Goal: Information Seeking & Learning: Learn about a topic

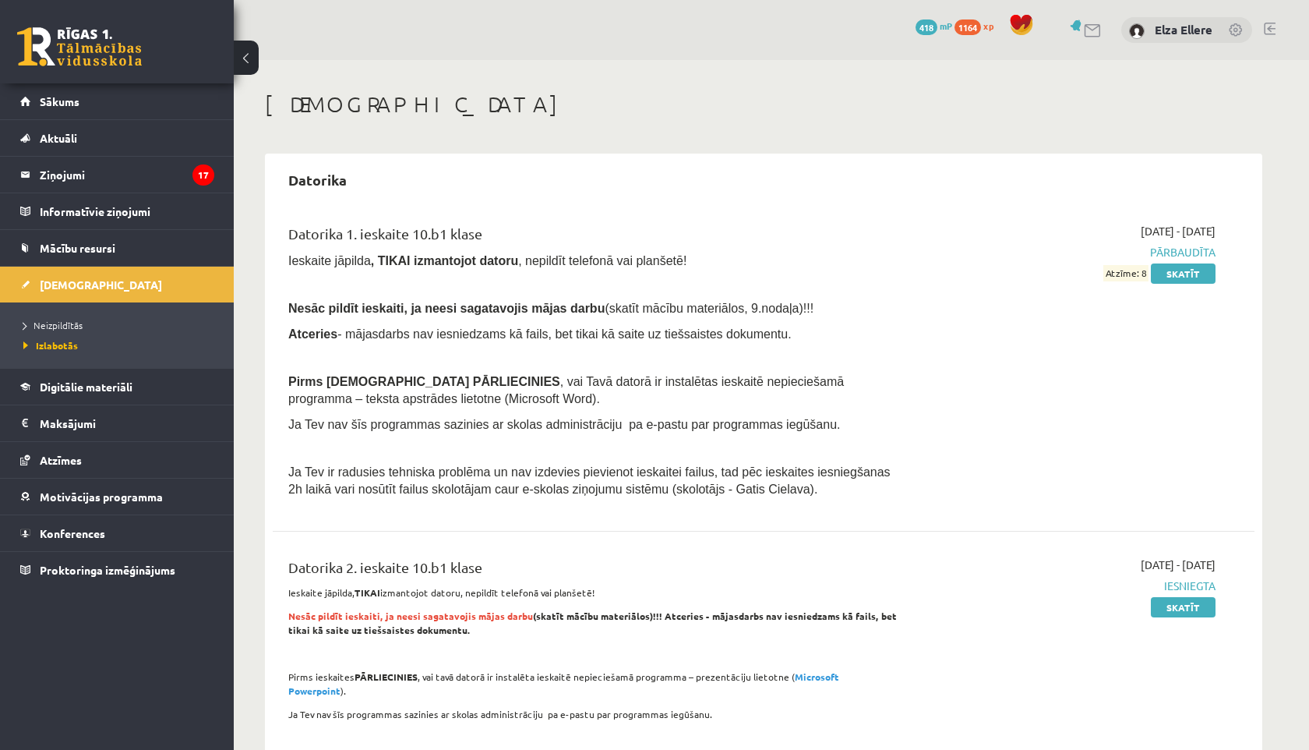
scroll to position [1199, 0]
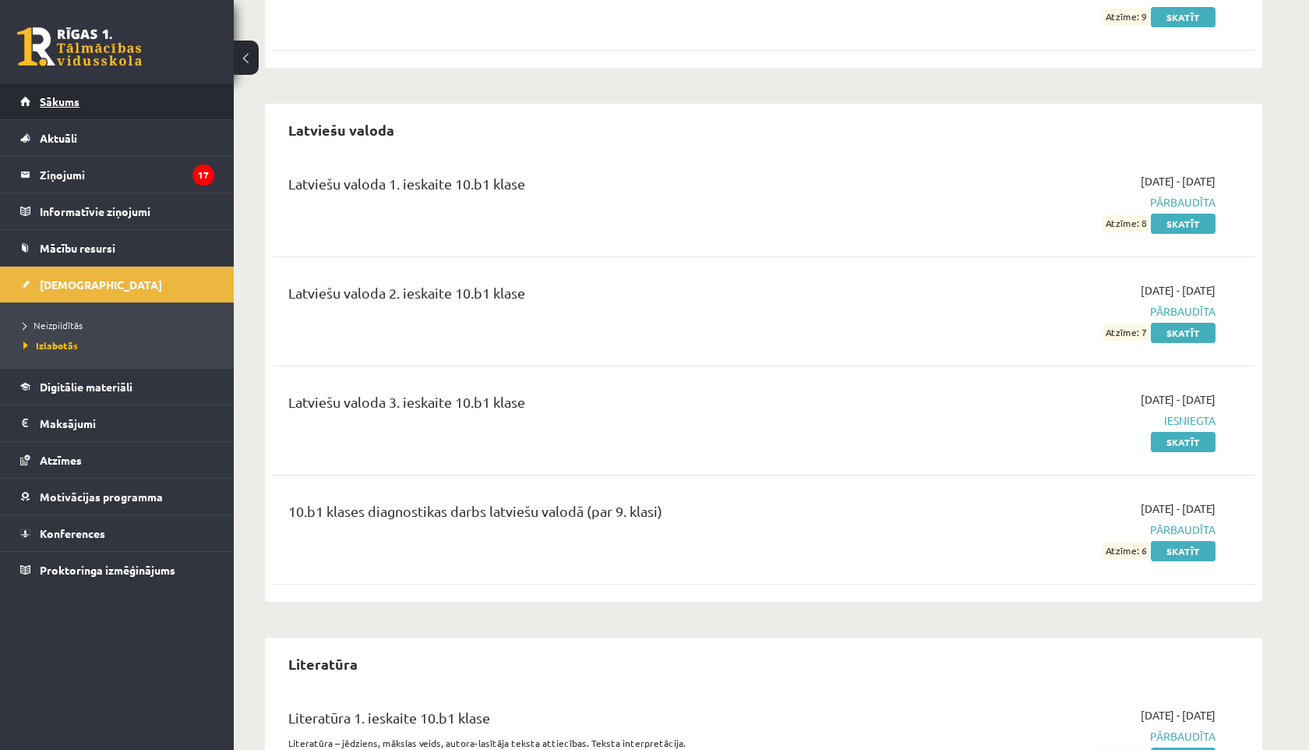
click at [79, 100] on link "Sākums" at bounding box center [117, 101] width 194 height 36
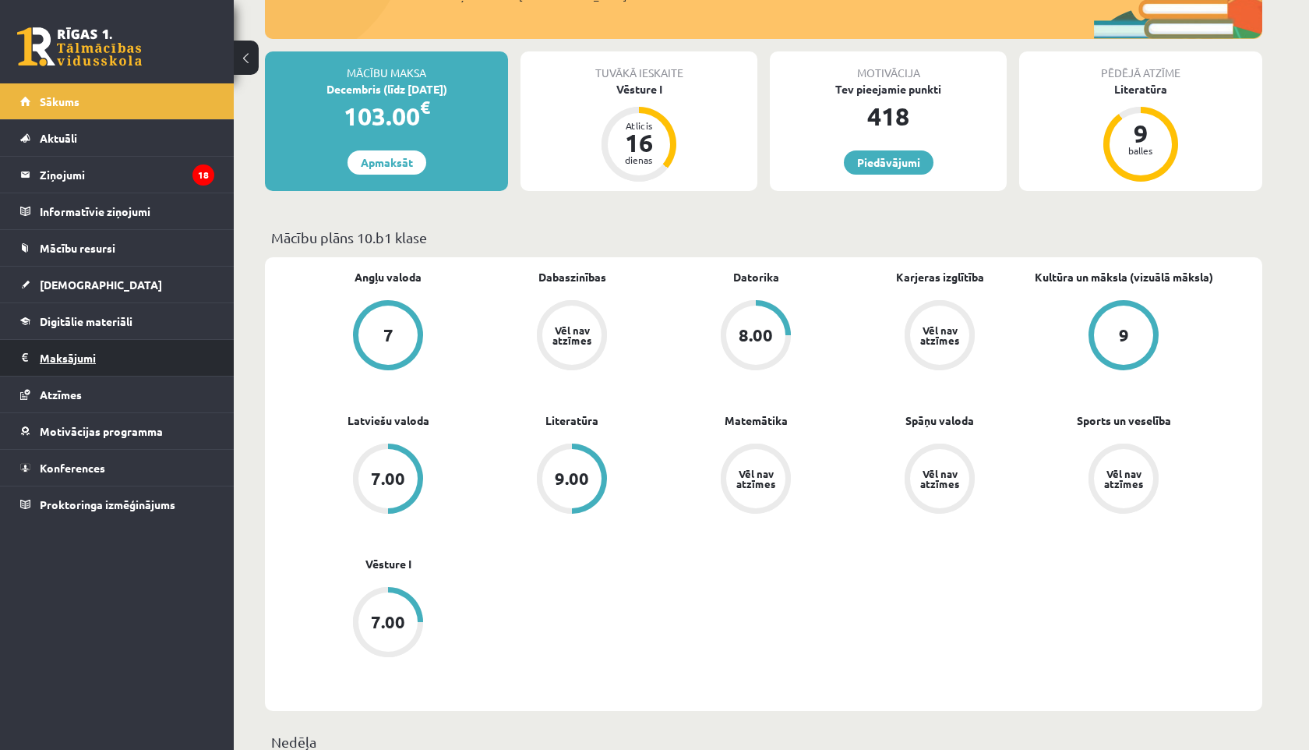
scroll to position [255, 0]
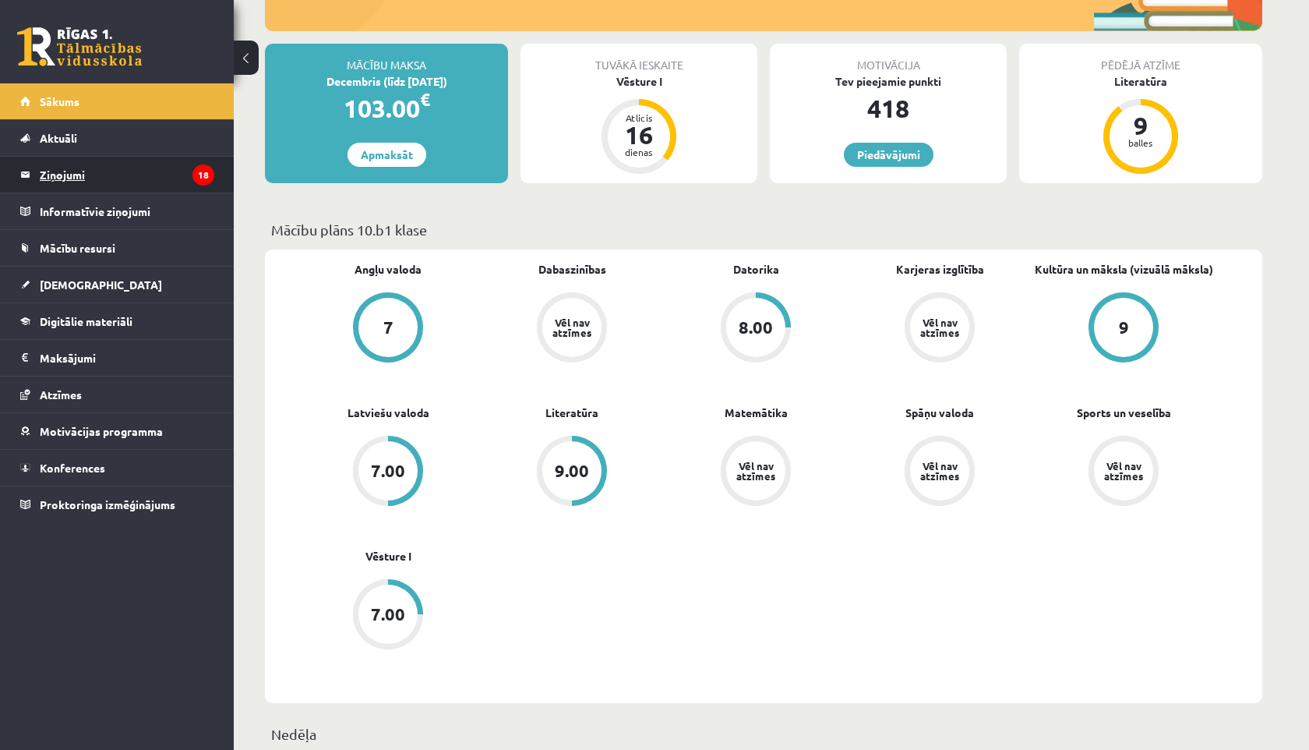
click at [156, 171] on legend "Ziņojumi 18" at bounding box center [127, 175] width 175 height 36
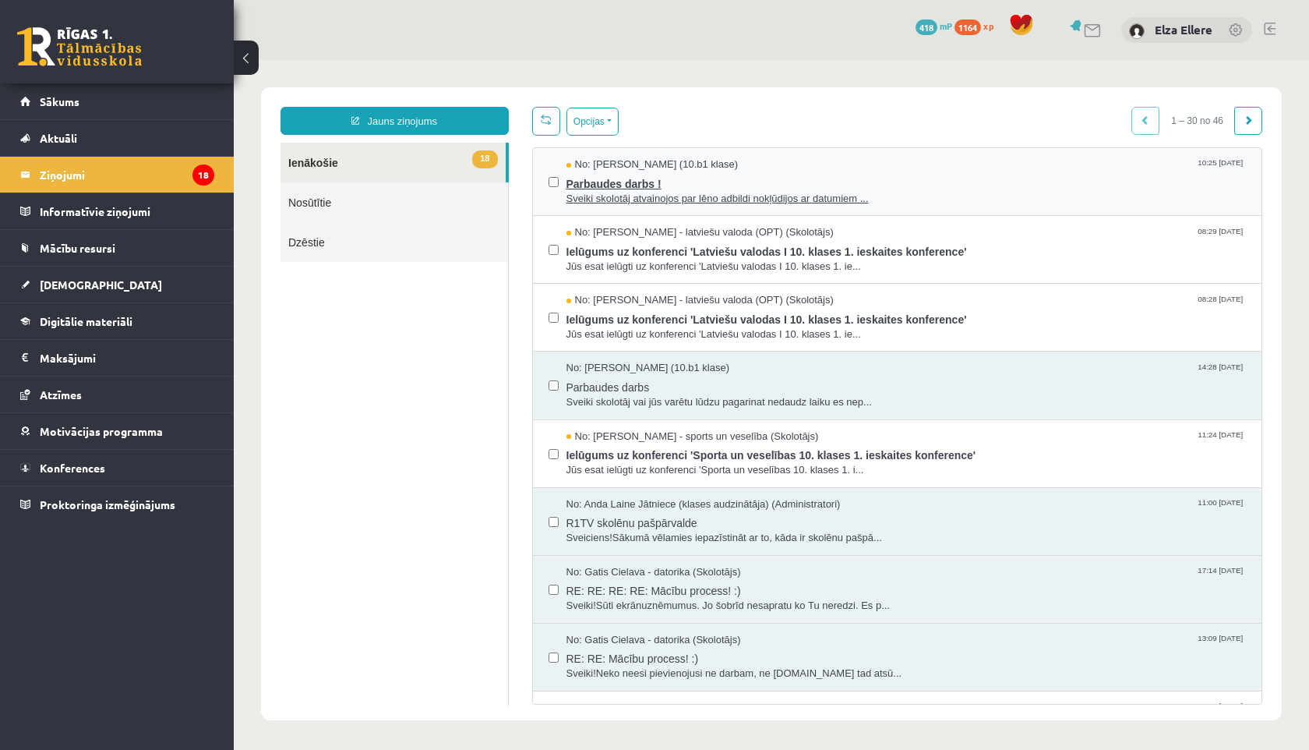
click at [733, 184] on span "Parbaudes darbs !" at bounding box center [907, 181] width 680 height 19
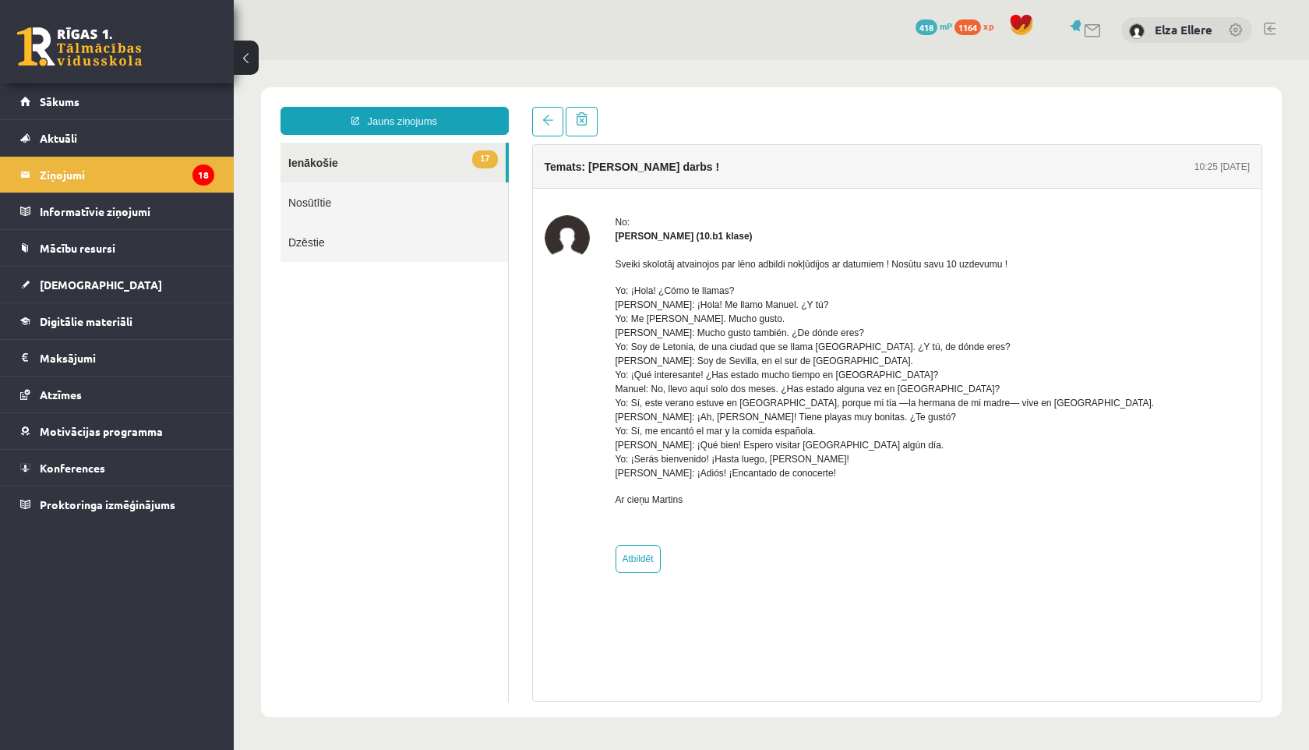
click at [415, 158] on link "17 Ienākošie" at bounding box center [393, 163] width 225 height 40
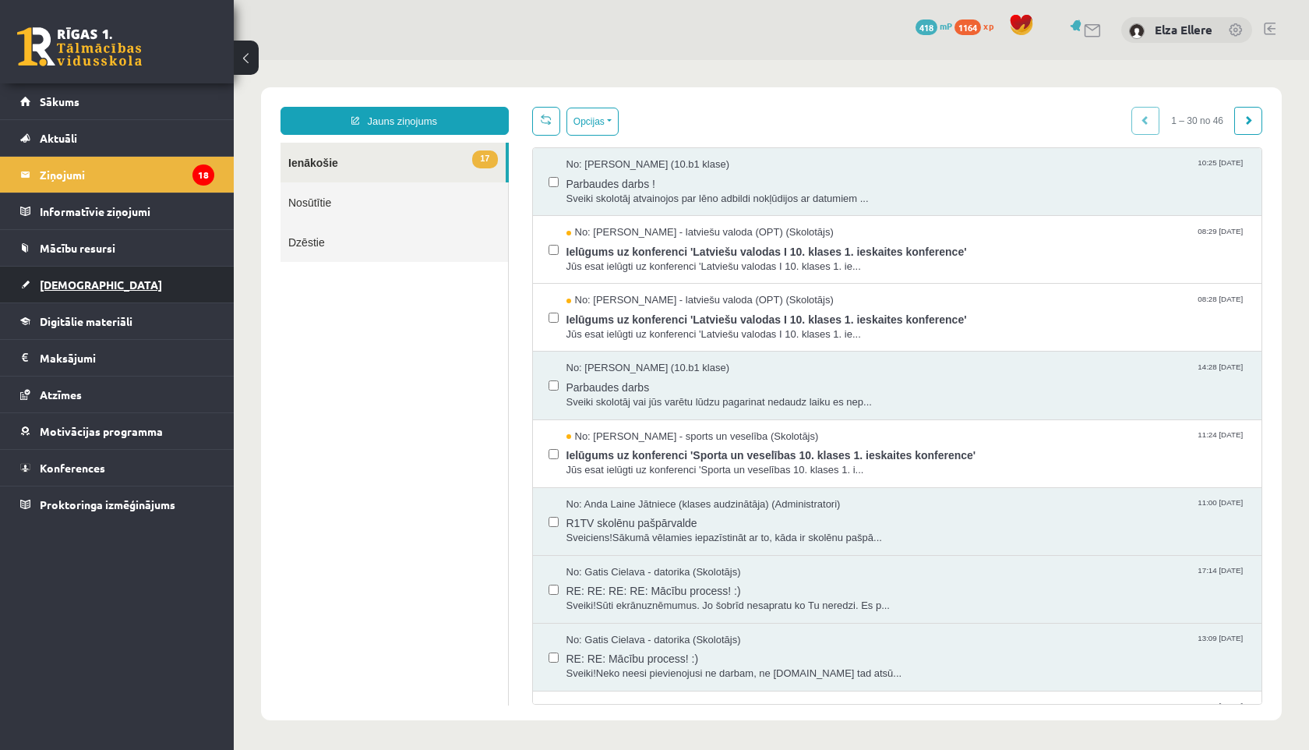
click at [161, 281] on link "[DEMOGRAPHIC_DATA]" at bounding box center [117, 285] width 194 height 36
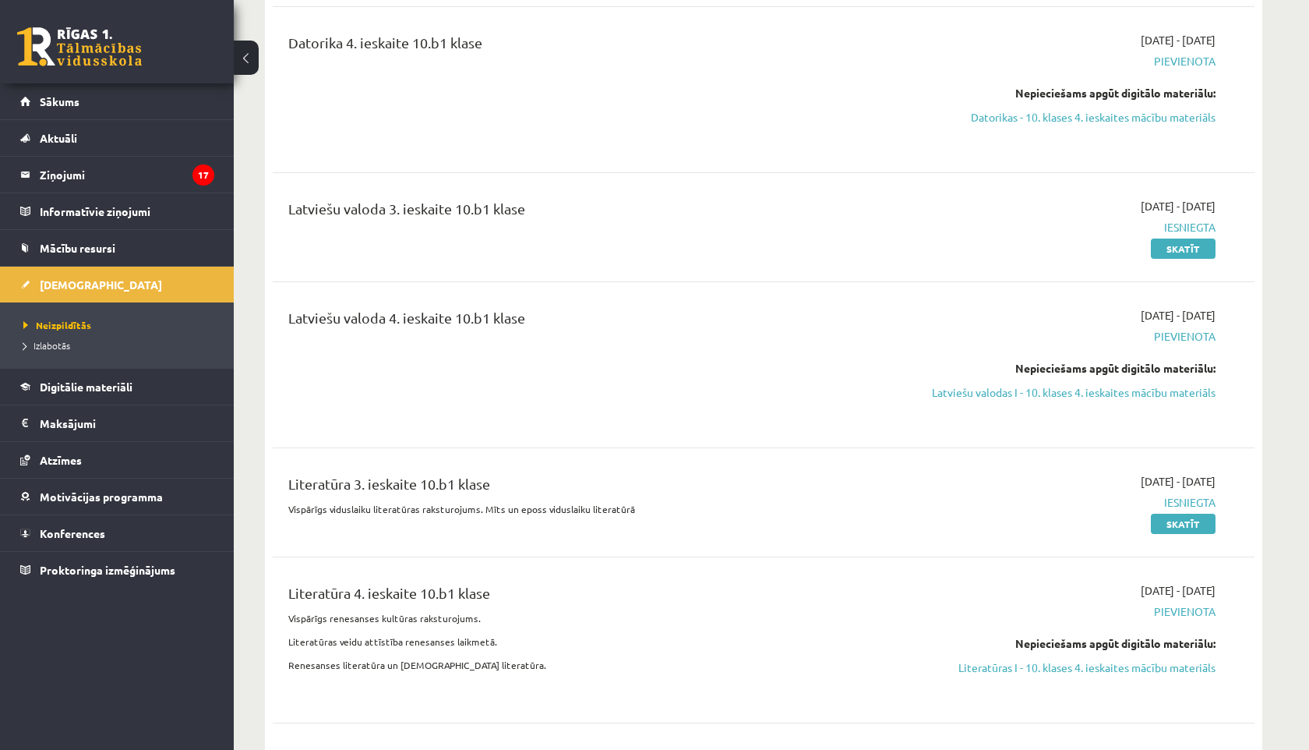
scroll to position [820, 0]
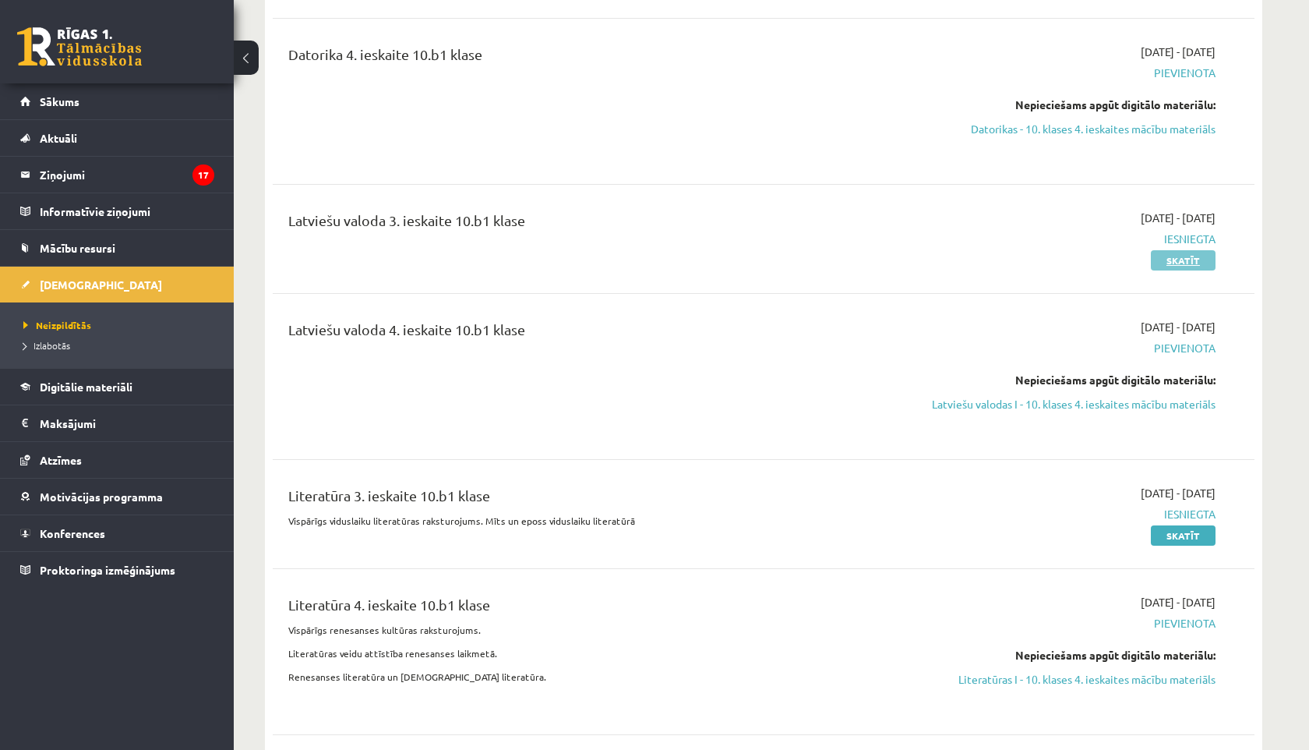
click at [1188, 250] on link "Skatīt" at bounding box center [1183, 260] width 65 height 20
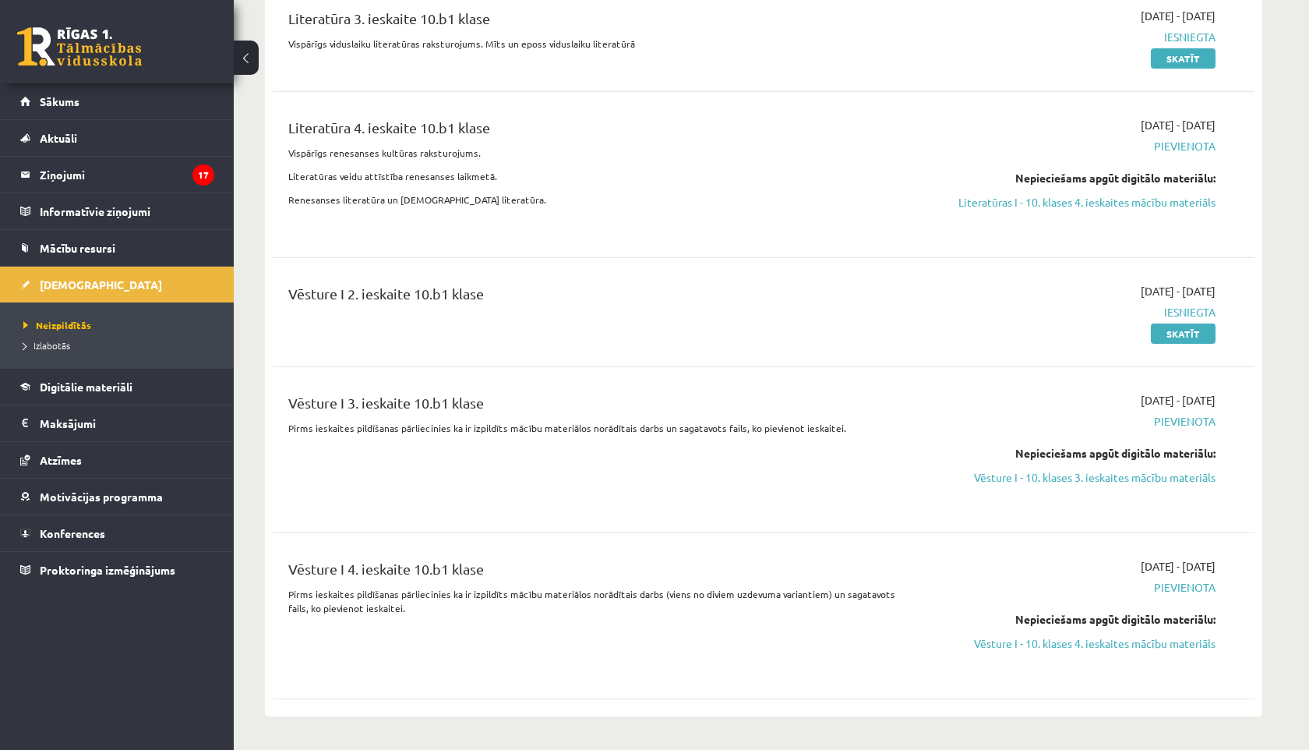
scroll to position [1304, 0]
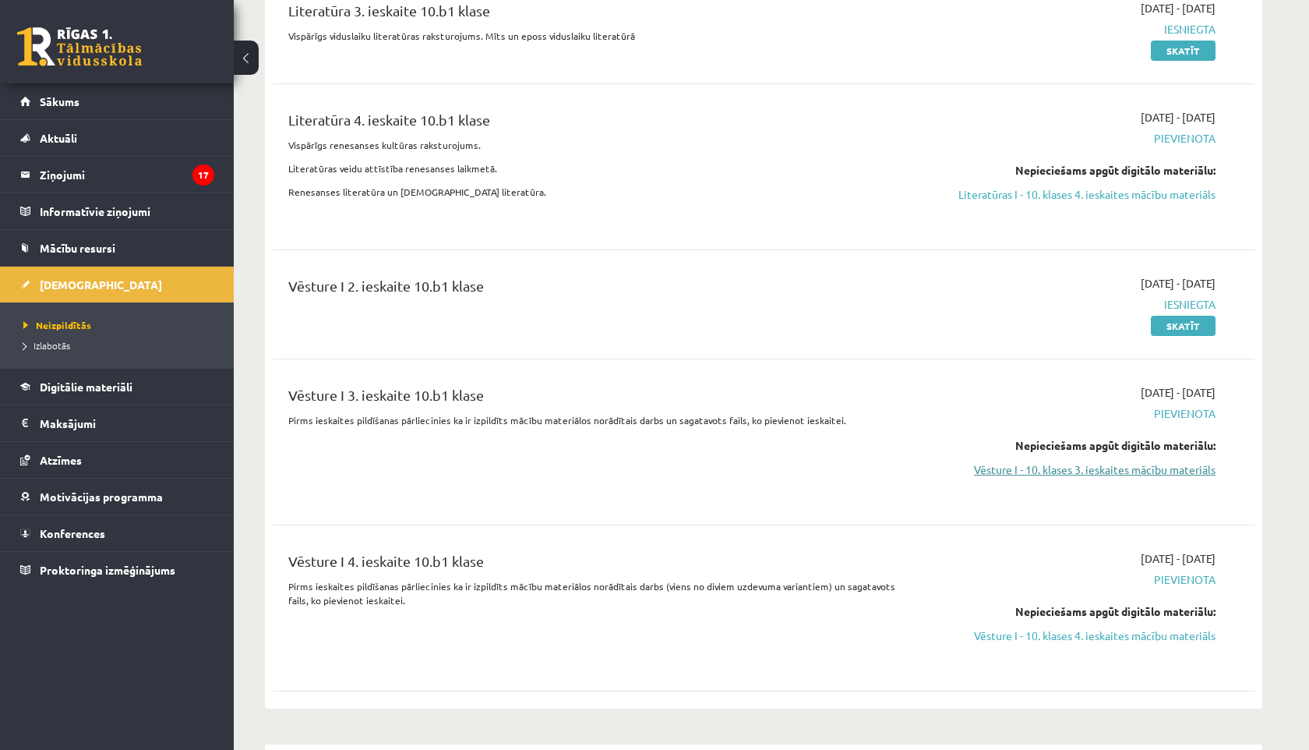
click at [1047, 461] on link "Vēsture I - 10. klases 3. ieskaites mācību materiāls" at bounding box center [1069, 469] width 294 height 16
click at [1110, 461] on link "Vēsture I - 10. klases 3. ieskaites mācību materiāls" at bounding box center [1069, 469] width 294 height 16
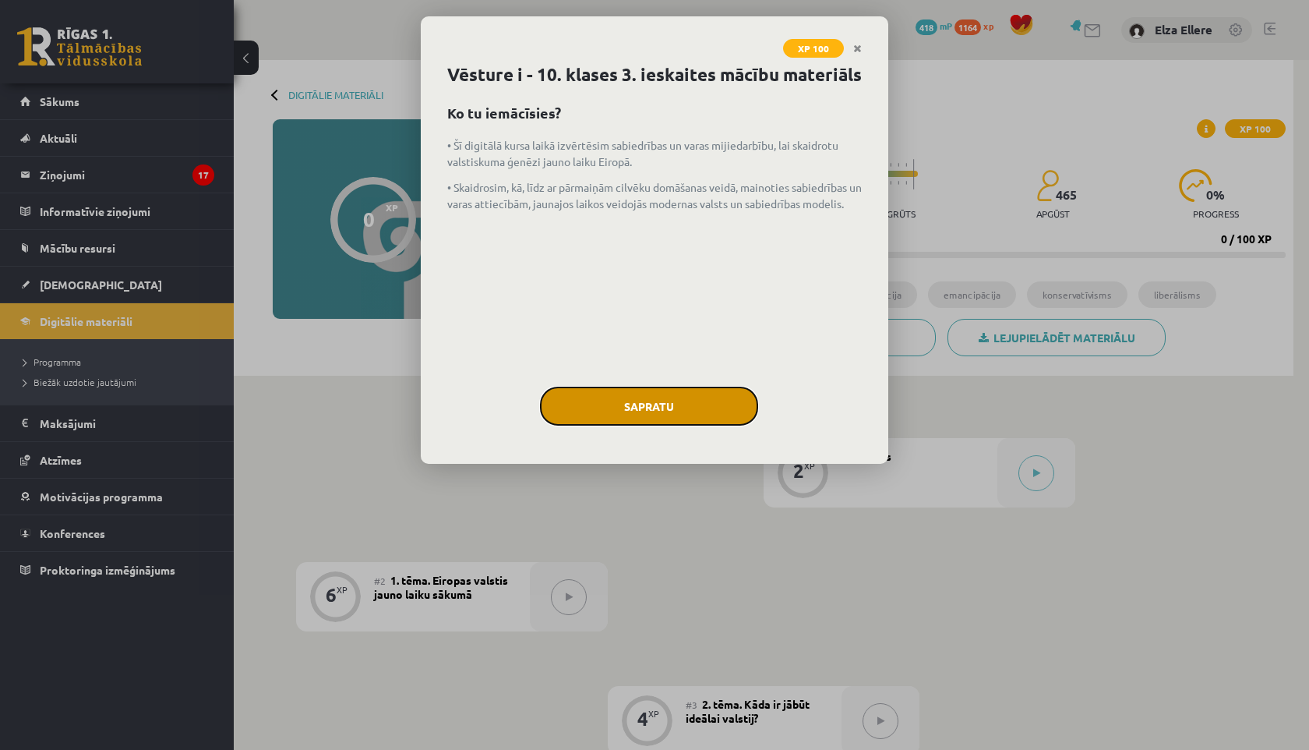
click at [652, 425] on button "Sapratu" at bounding box center [649, 406] width 218 height 39
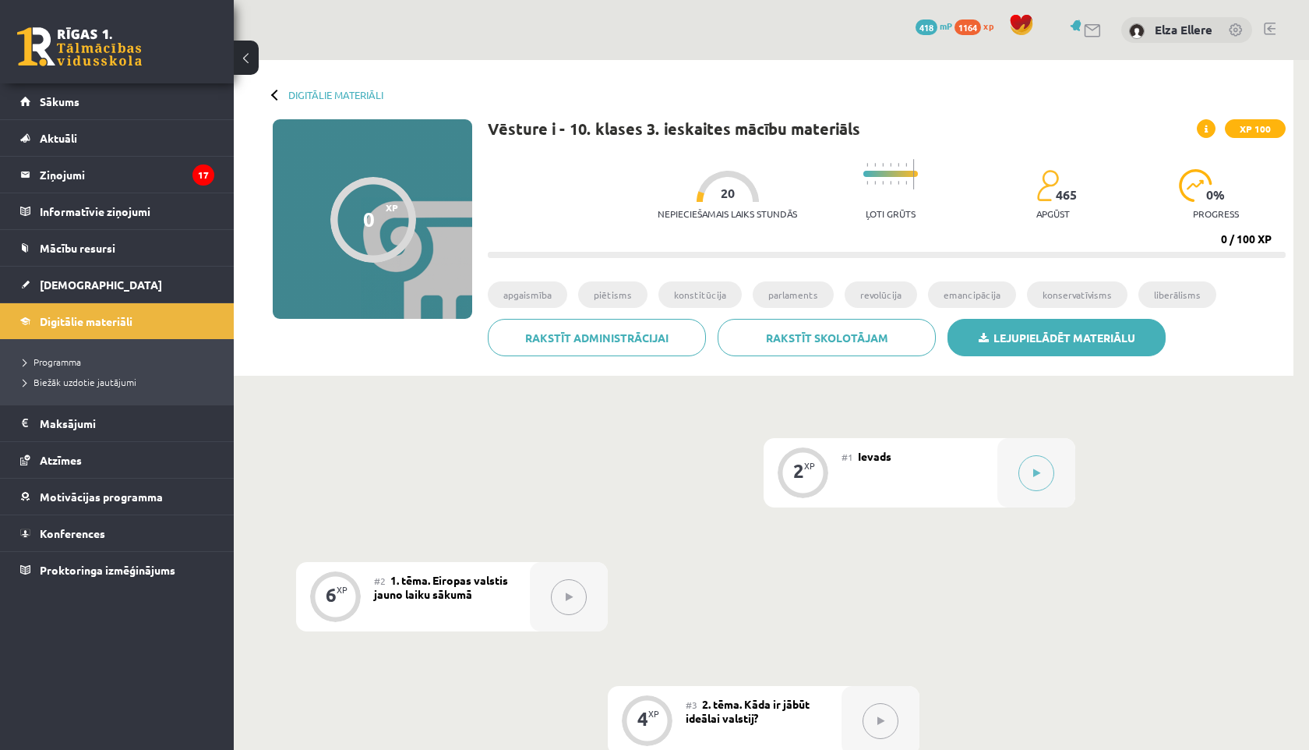
click at [1105, 347] on link "Lejupielādēt materiālu" at bounding box center [1057, 337] width 218 height 37
click at [1033, 464] on button at bounding box center [1036, 473] width 36 height 36
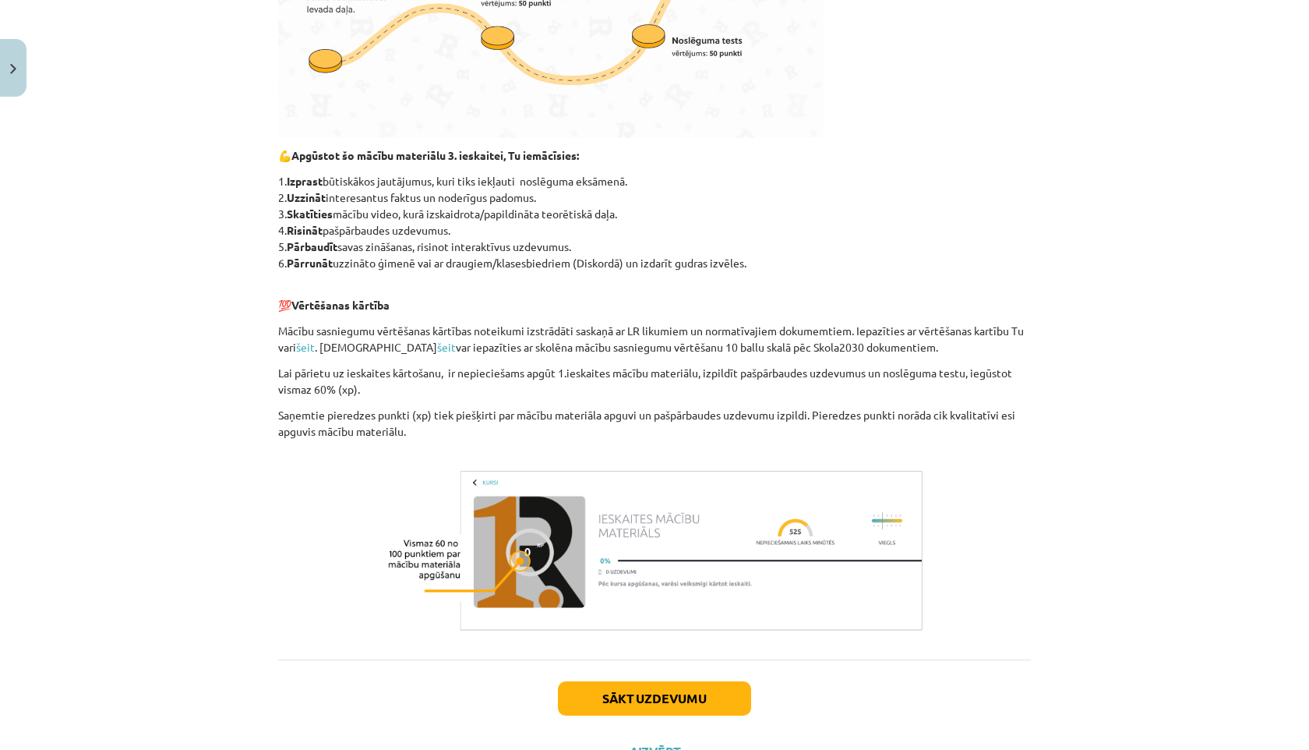
scroll to position [810, 0]
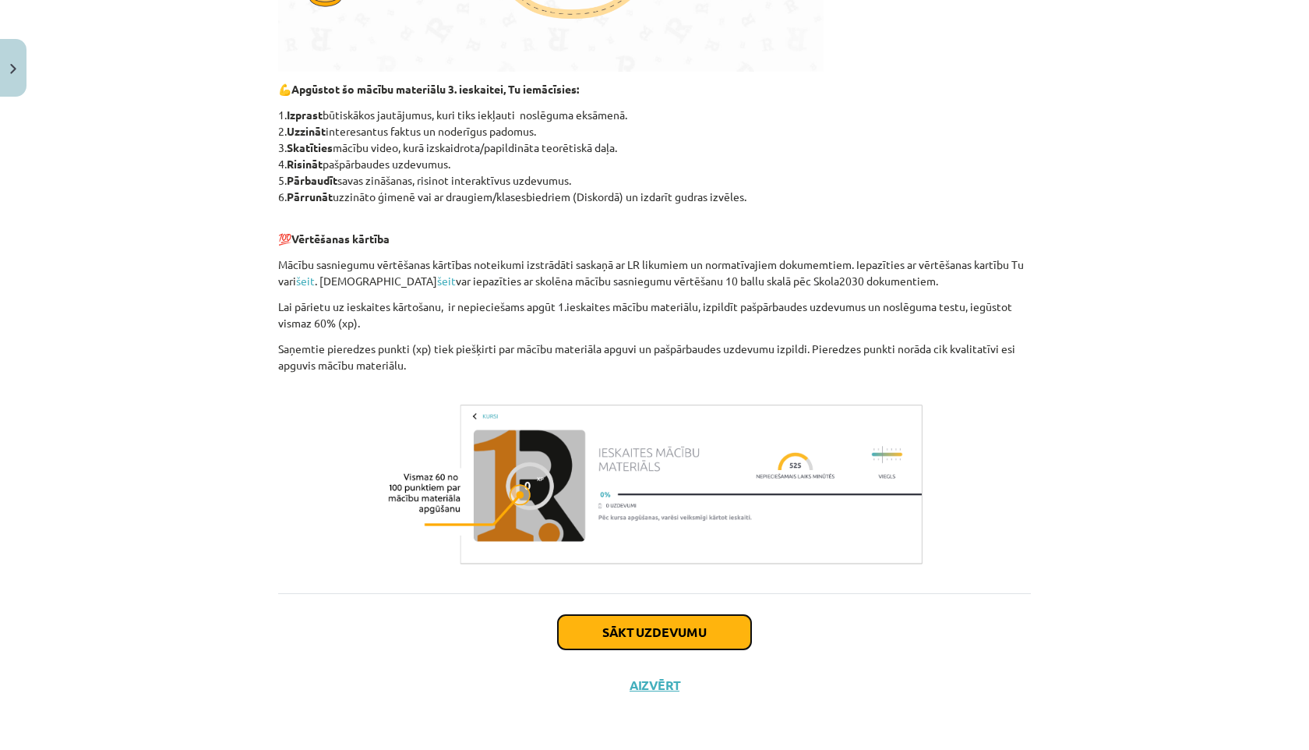
click at [734, 638] on button "Sākt uzdevumu" at bounding box center [654, 632] width 193 height 34
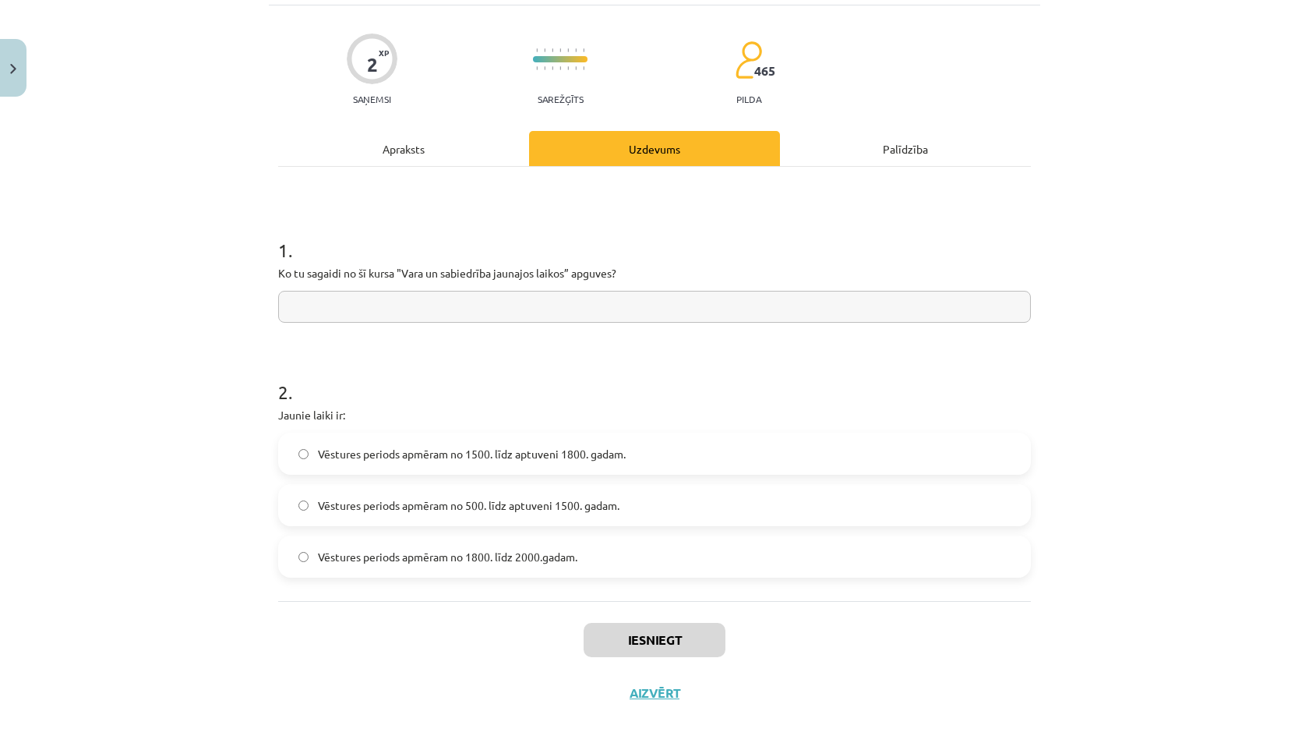
scroll to position [13, 0]
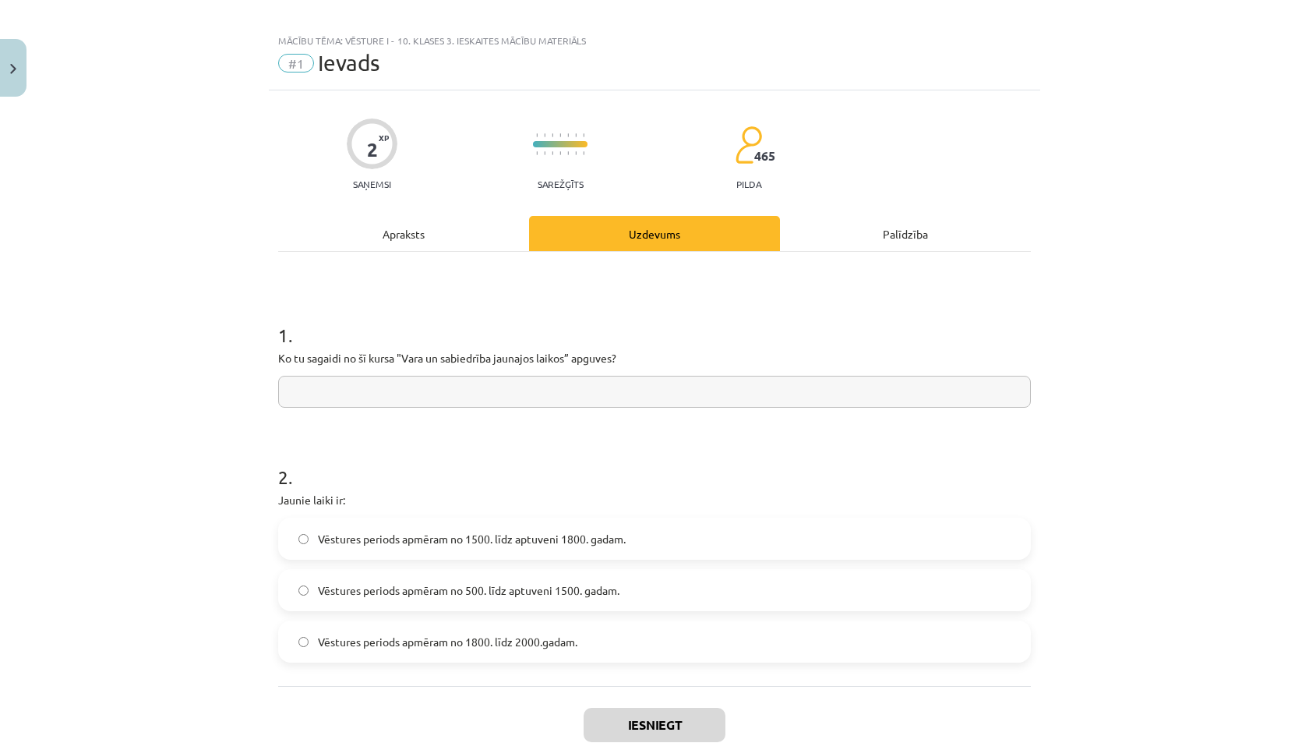
click at [612, 390] on input "text" at bounding box center [654, 392] width 753 height 32
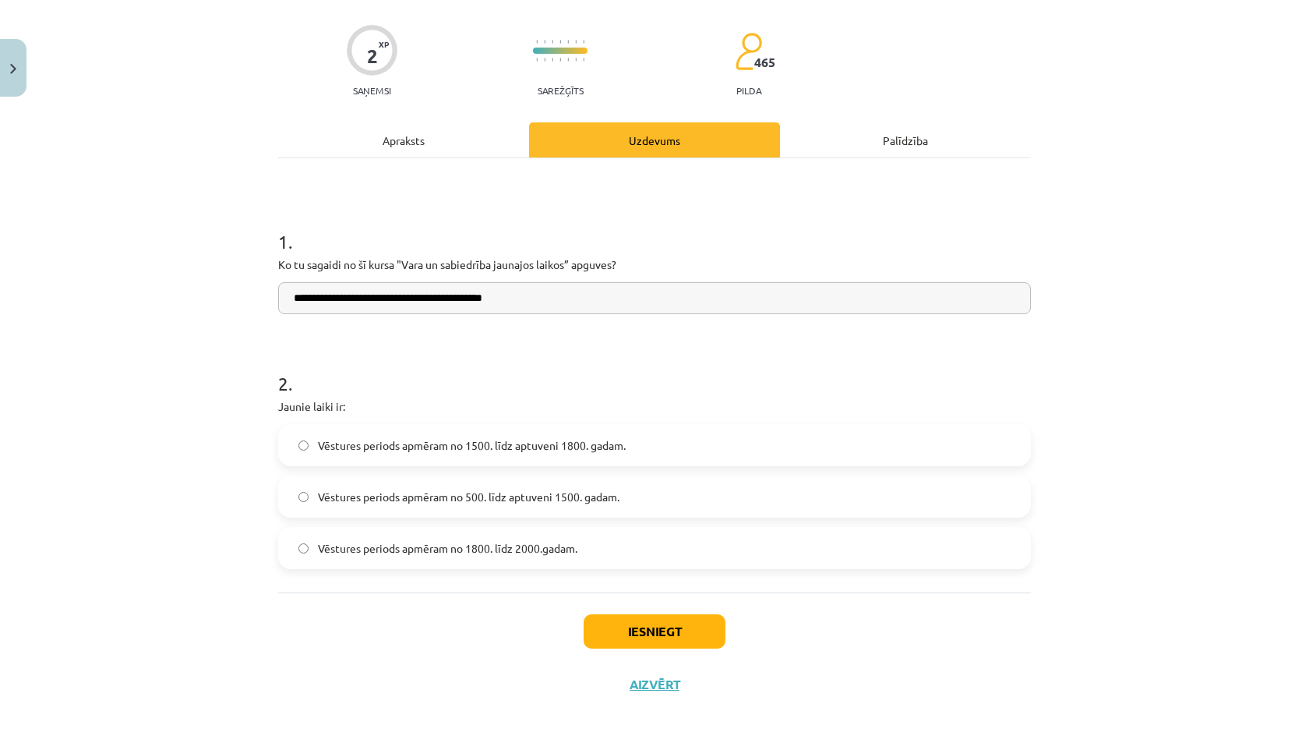
scroll to position [102, 0]
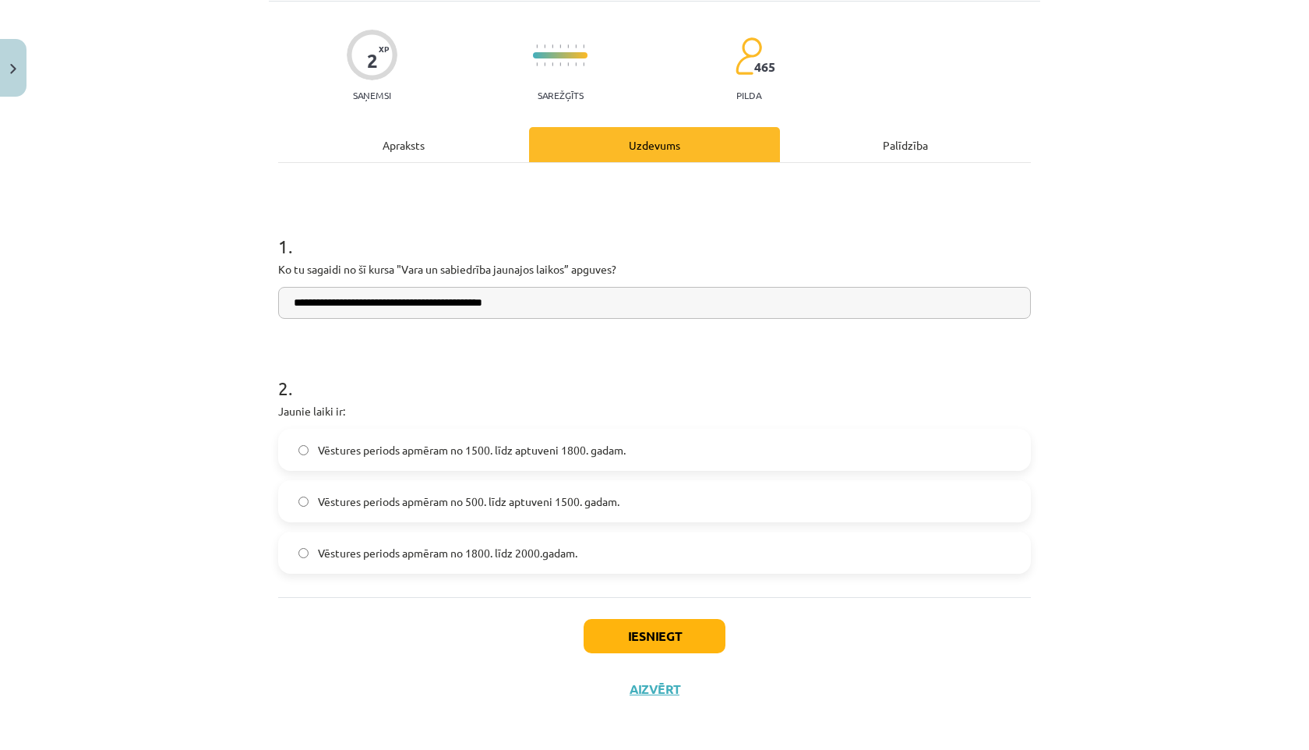
type input "**********"
click at [531, 456] on span "Vēstures periods apmēram no 1500. līdz aptuveni 1800. gadam." at bounding box center [472, 450] width 308 height 16
click at [627, 621] on button "Iesniegt" at bounding box center [655, 636] width 142 height 34
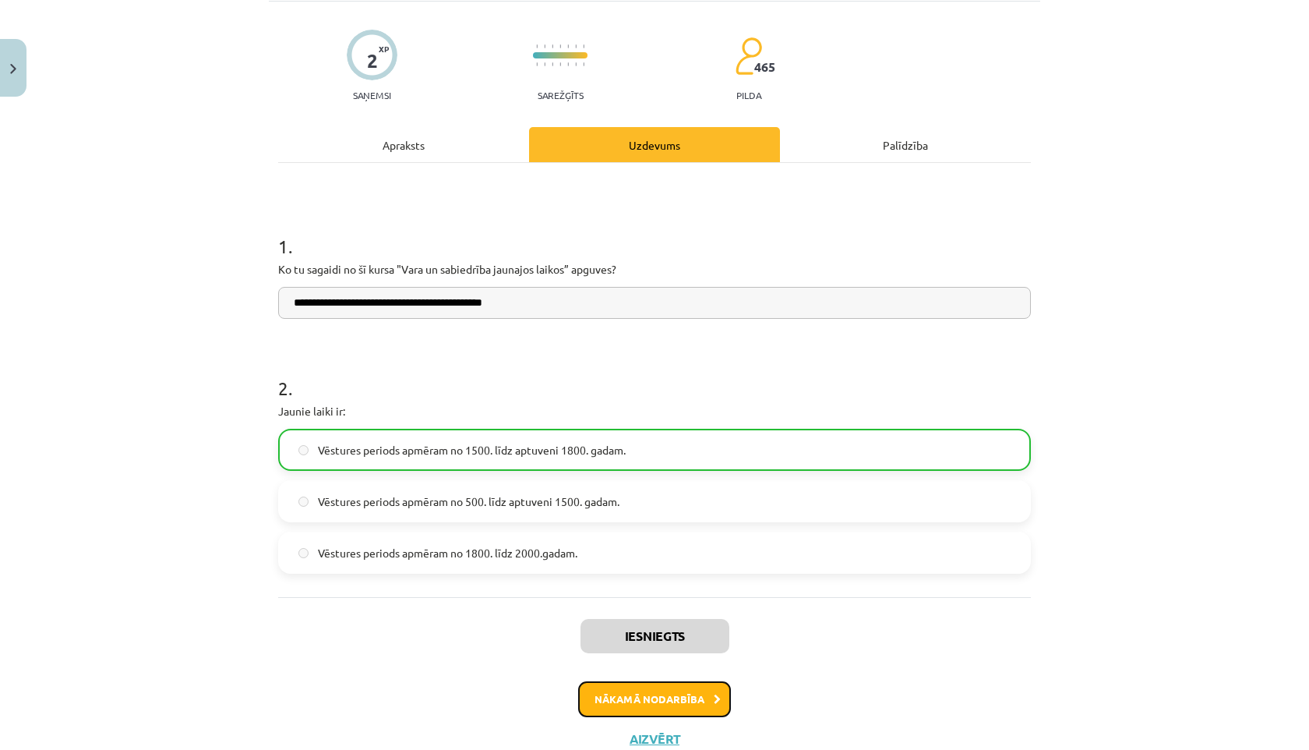
click at [648, 700] on button "Nākamā nodarbība" at bounding box center [654, 699] width 153 height 36
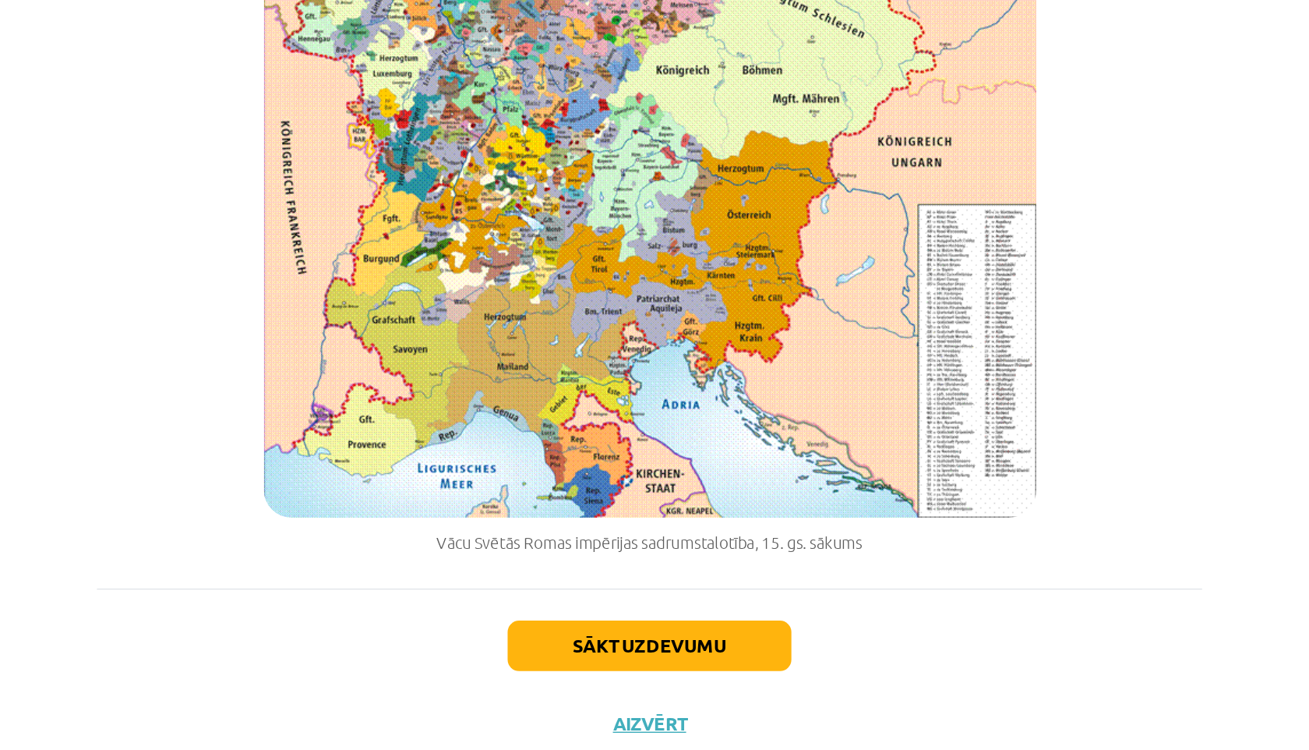
scroll to position [0, 0]
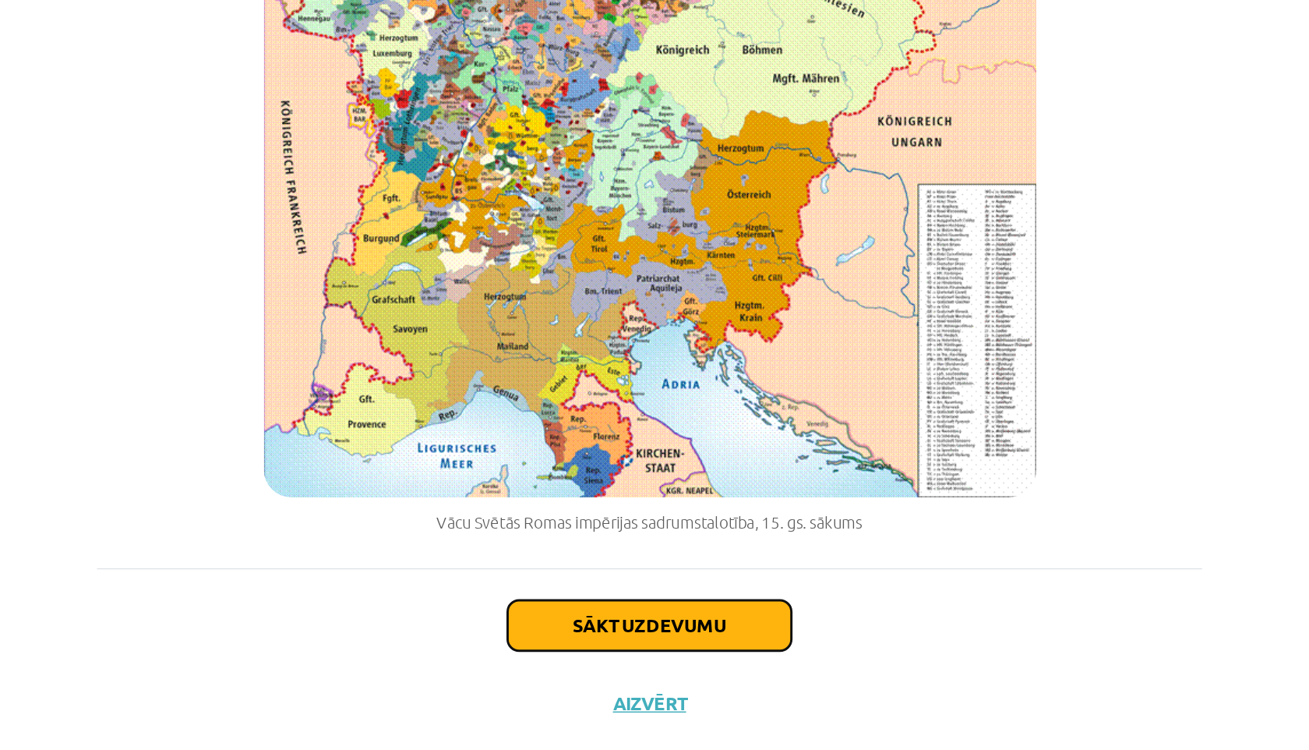
click at [640, 648] on button "Sākt uzdevumu" at bounding box center [654, 665] width 193 height 34
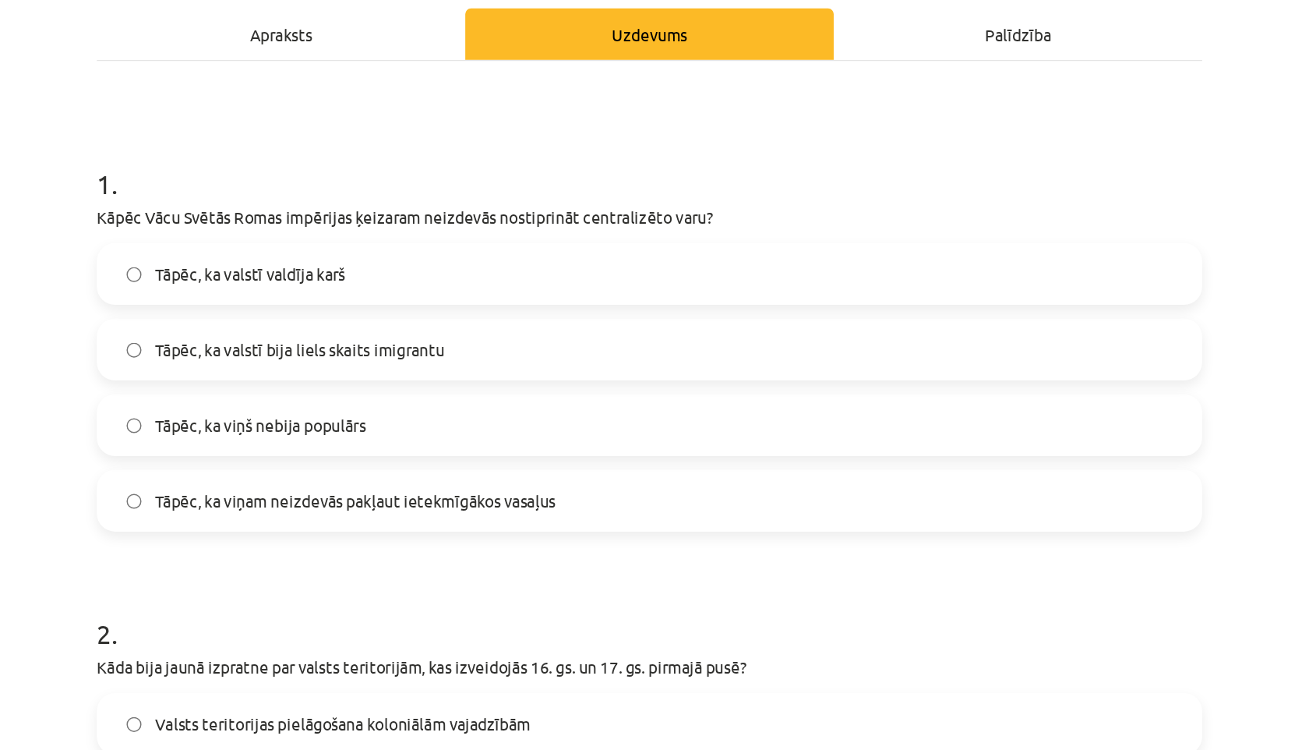
scroll to position [230, 0]
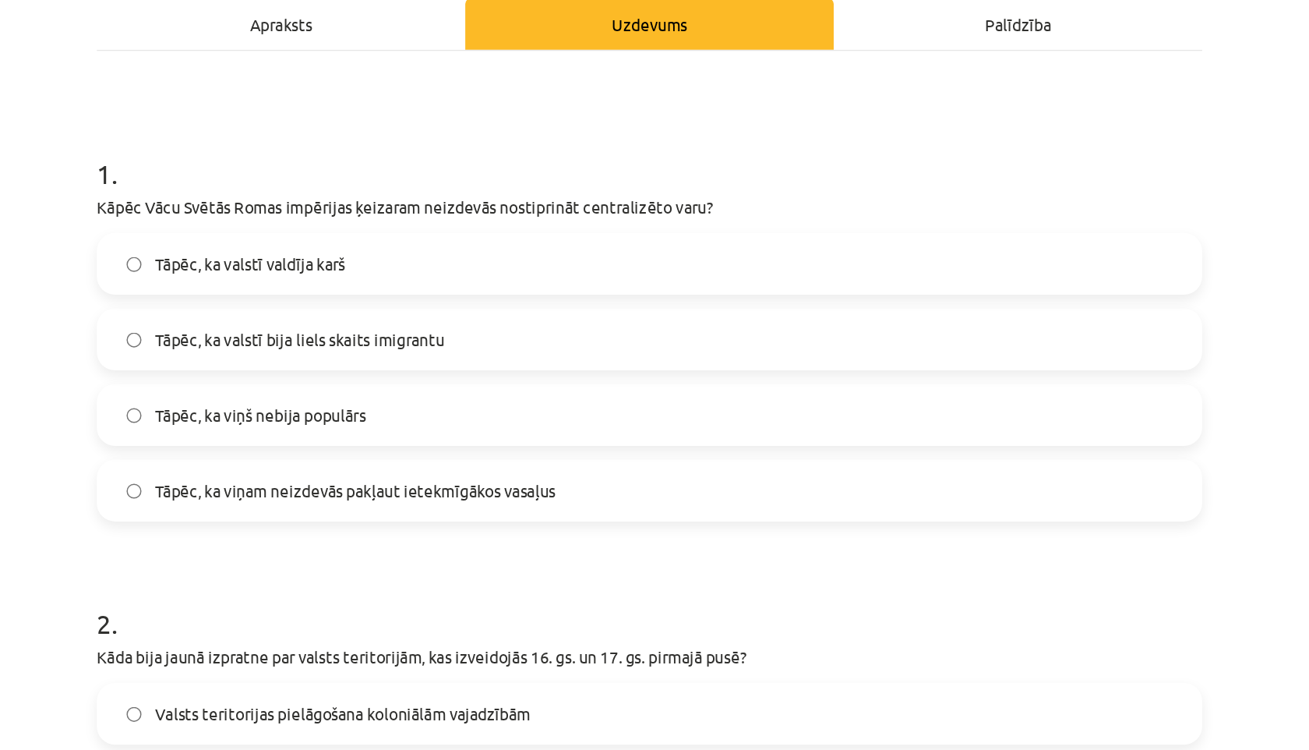
click at [370, 330] on span "Tāpēc, ka viņam neizdevās pakļaut ietekmīgākos vasaļus" at bounding box center [454, 335] width 273 height 16
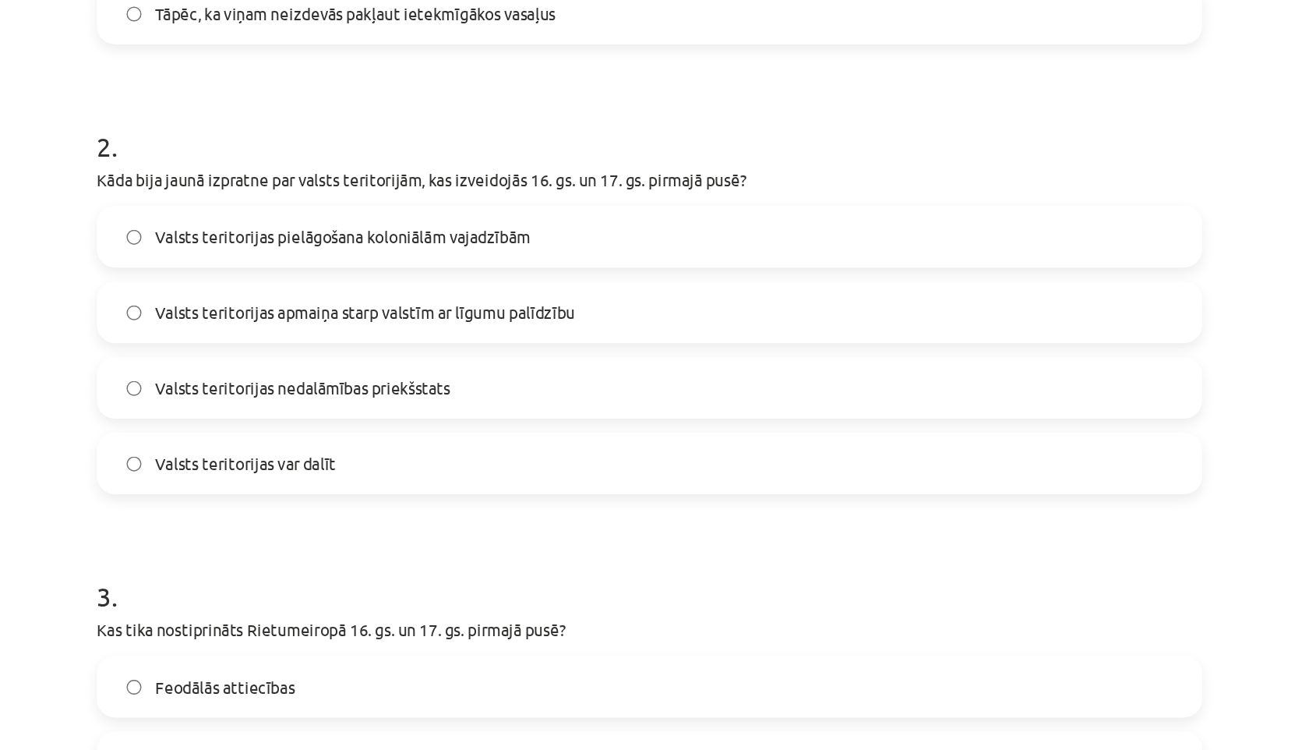
scroll to position [554, 0]
click at [418, 260] on span "Valsts teritorijas nedalāmības priekšstats" at bounding box center [418, 265] width 201 height 16
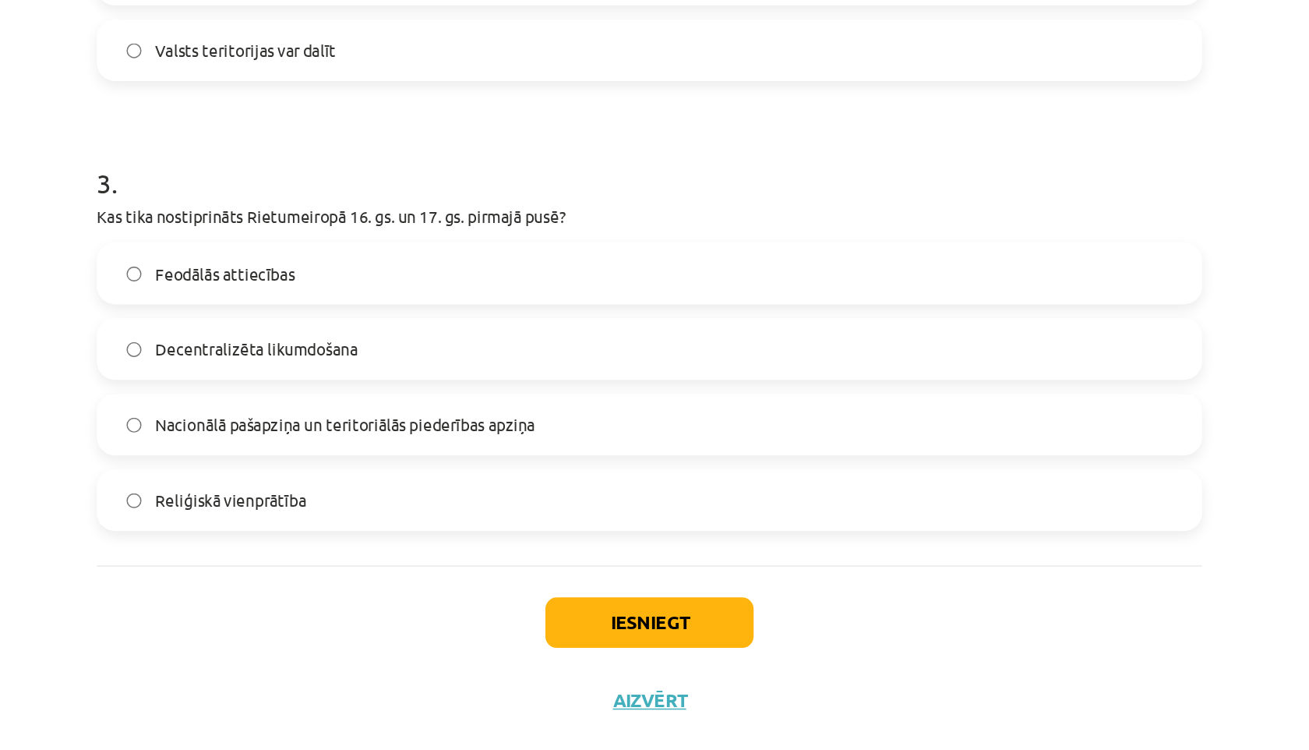
click at [583, 491] on label "Nacionālā pašapziņa un teritoriālās piederības apziņa" at bounding box center [655, 496] width 750 height 39
click at [637, 626] on button "Iesniegt" at bounding box center [655, 631] width 142 height 34
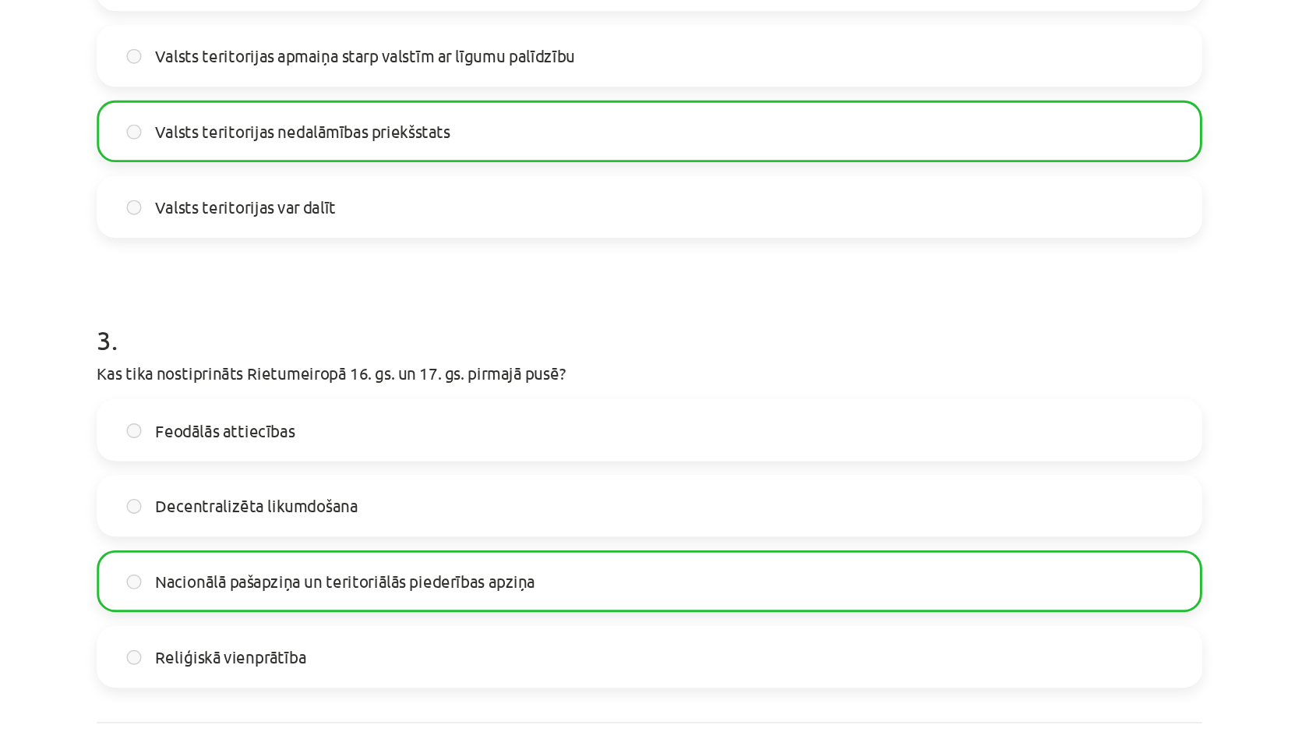
scroll to position [678, 0]
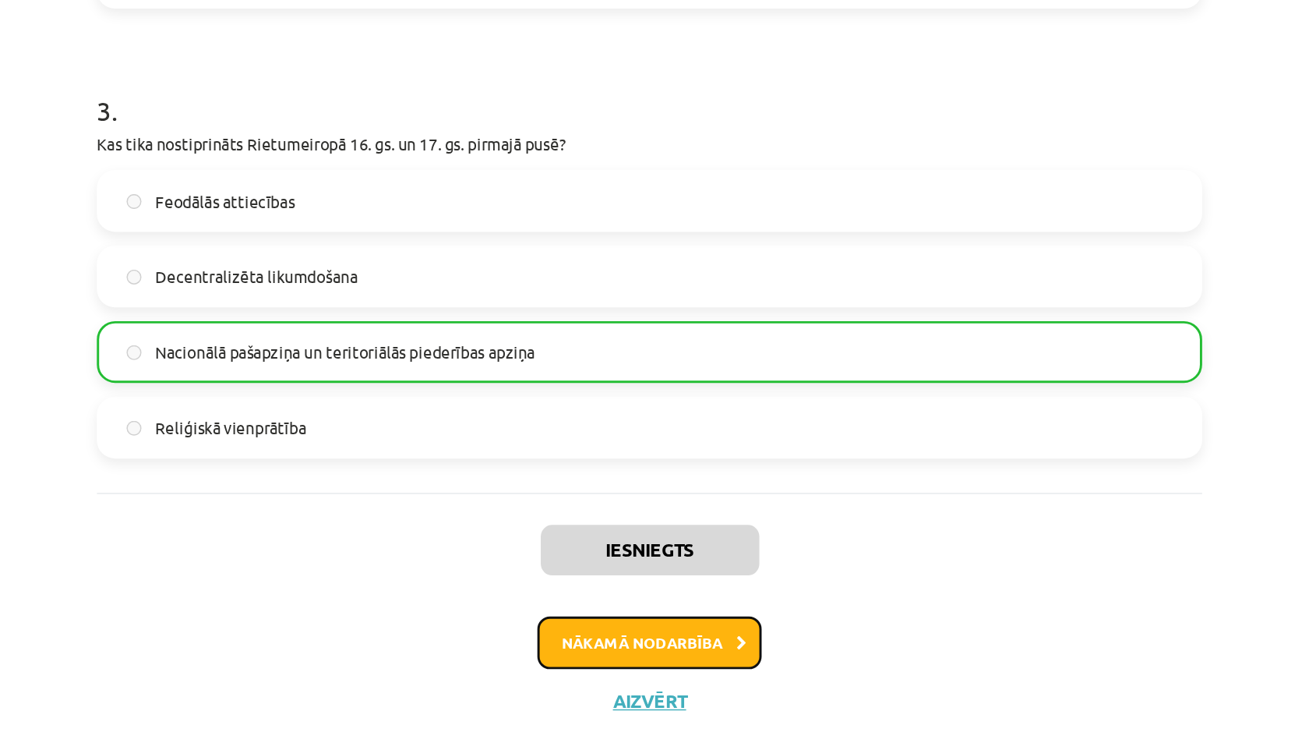
click at [650, 642] on button "Nākamā nodarbība" at bounding box center [654, 645] width 153 height 36
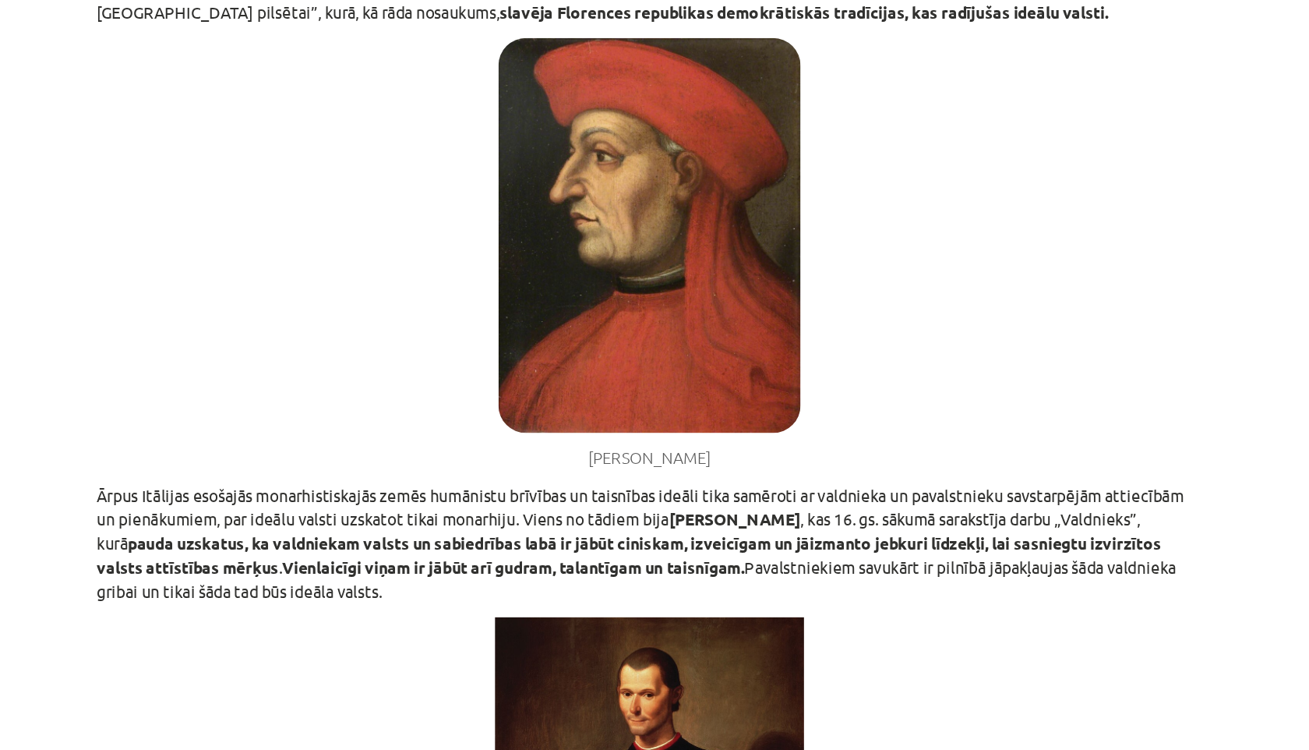
scroll to position [605, 0]
